Goal: Transaction & Acquisition: Purchase product/service

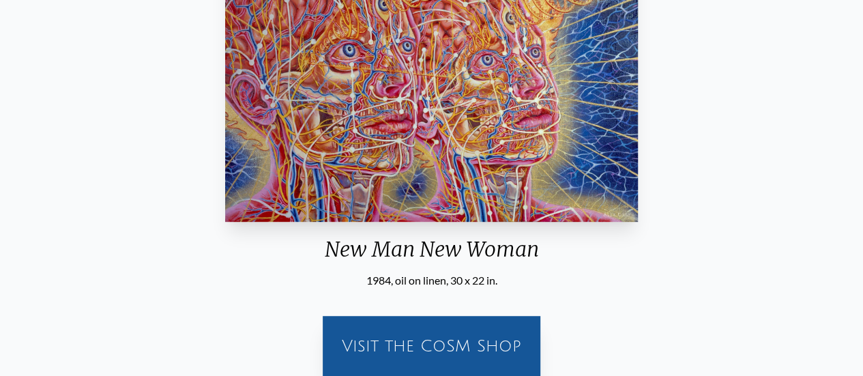
scroll to position [341, 0]
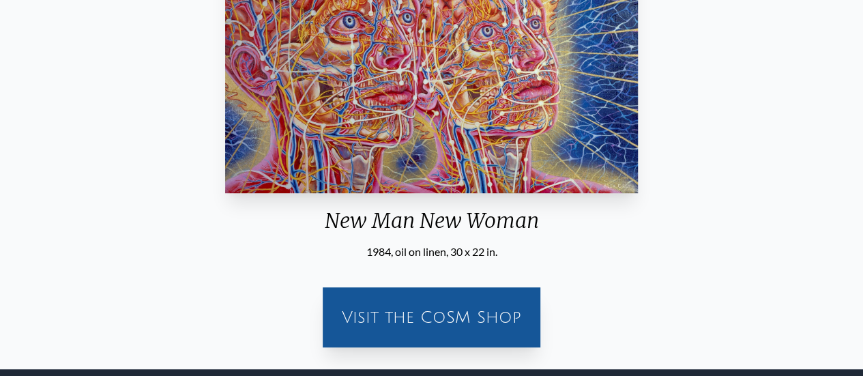
click at [447, 319] on div "Visit the CoSM Shop" at bounding box center [431, 317] width 201 height 44
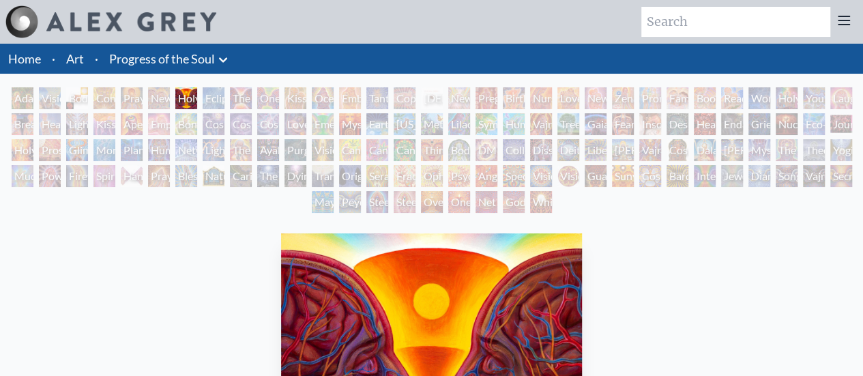
click at [156, 94] on div "New Man New Woman" at bounding box center [159, 98] width 22 height 22
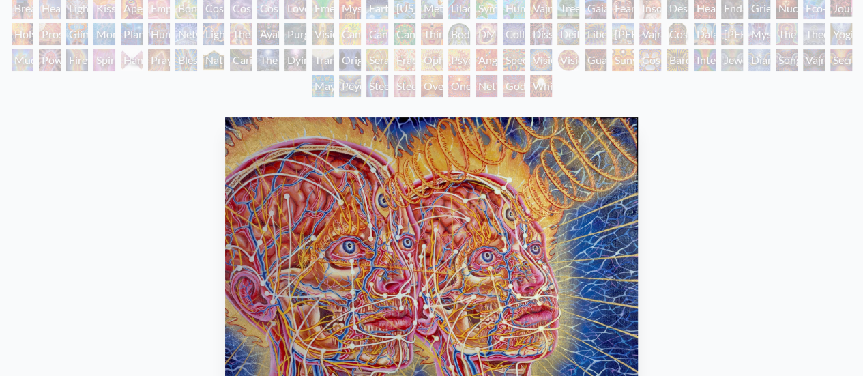
scroll to position [205, 0]
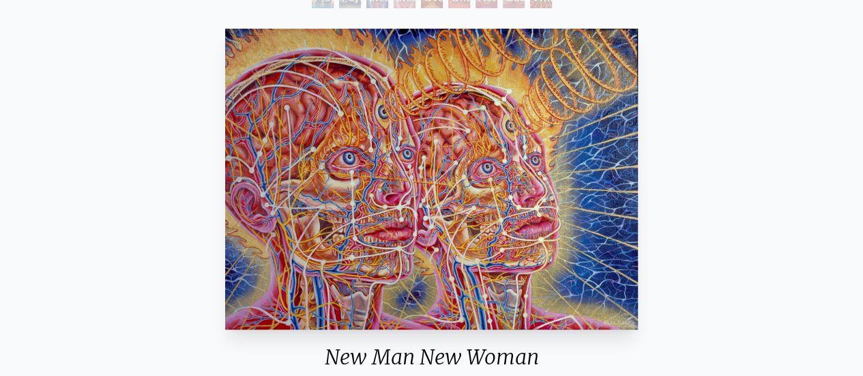
click at [487, 193] on img "6 / 133" at bounding box center [431, 179] width 412 height 301
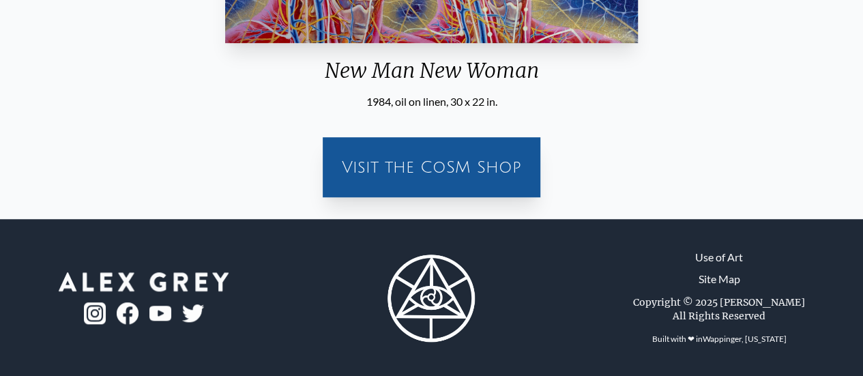
scroll to position [492, 0]
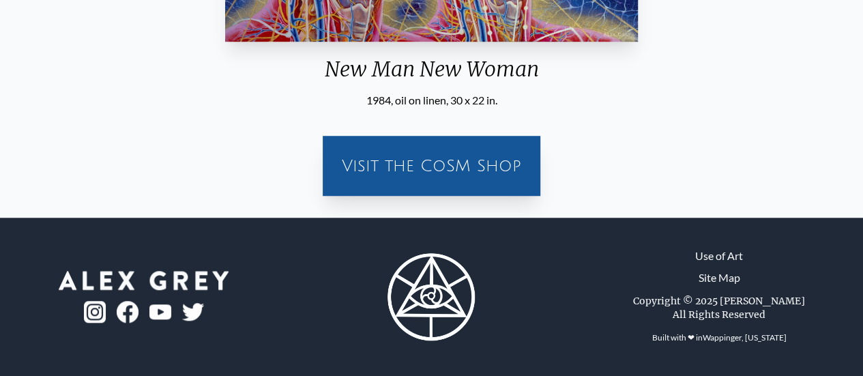
click at [389, 168] on div "Visit the CoSM Shop" at bounding box center [431, 166] width 201 height 44
